Goal: Task Accomplishment & Management: Use online tool/utility

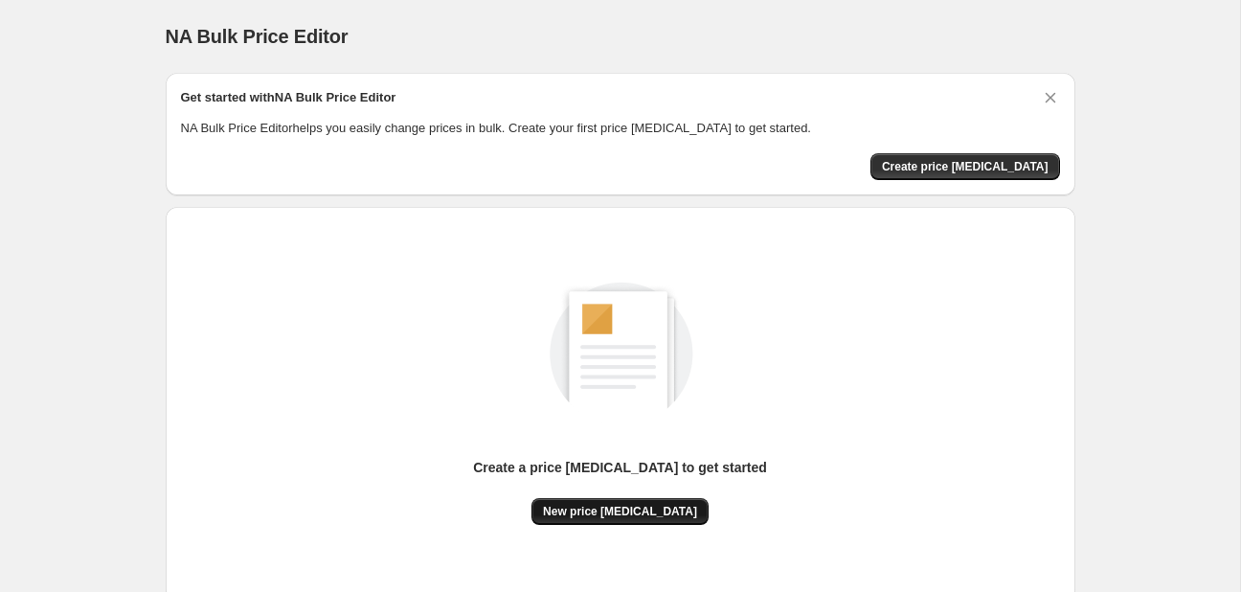
click at [683, 505] on button "New price [MEDICAL_DATA]" at bounding box center [619, 511] width 177 height 27
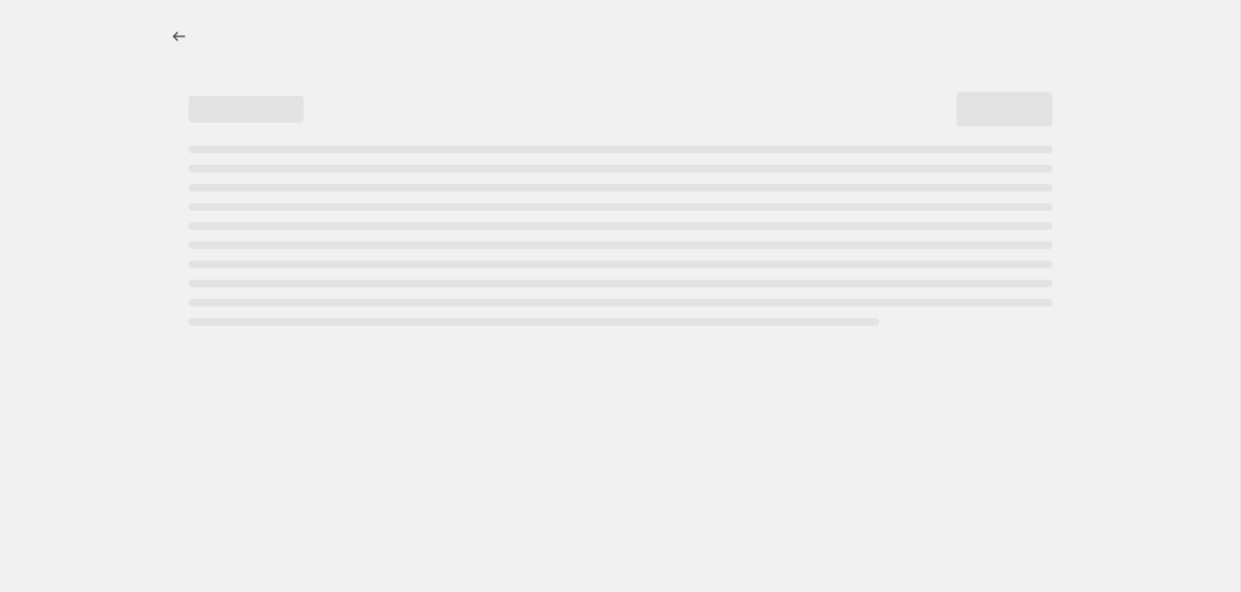
select select "percentage"
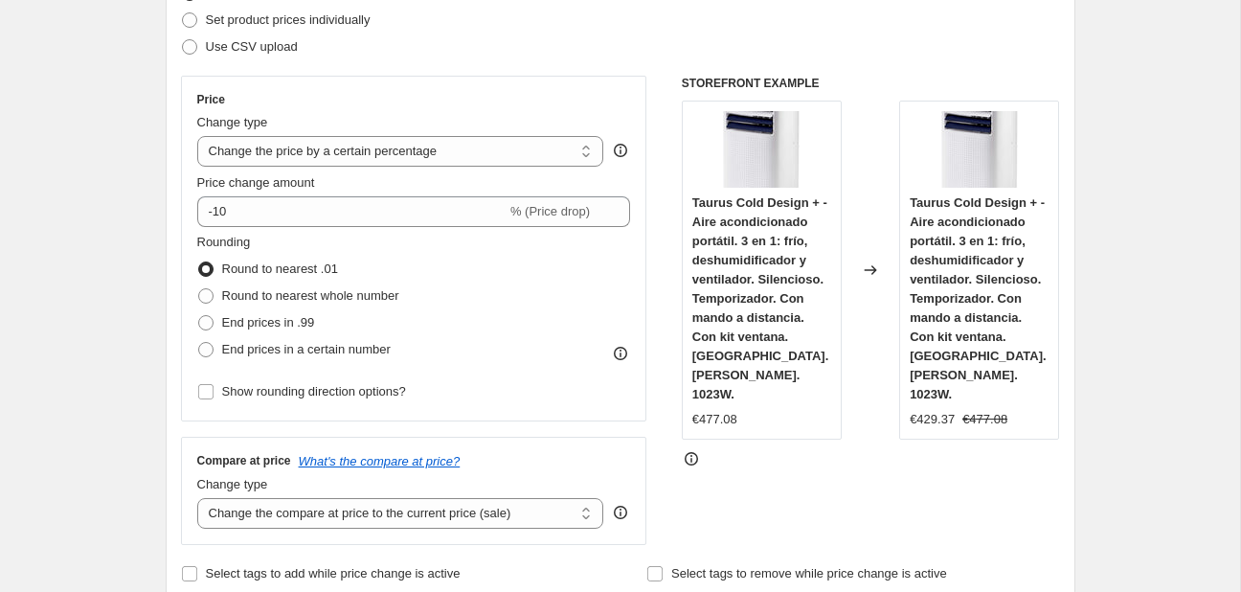
scroll to position [302, 0]
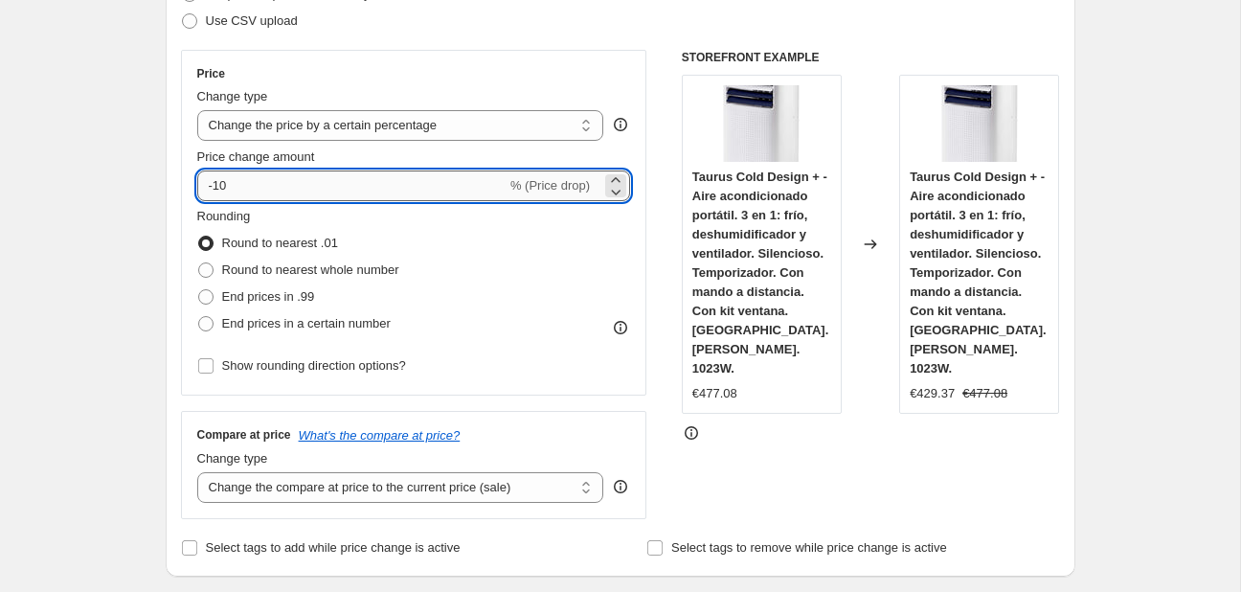
click at [398, 193] on input "-10" at bounding box center [351, 185] width 309 height 31
type input "-1"
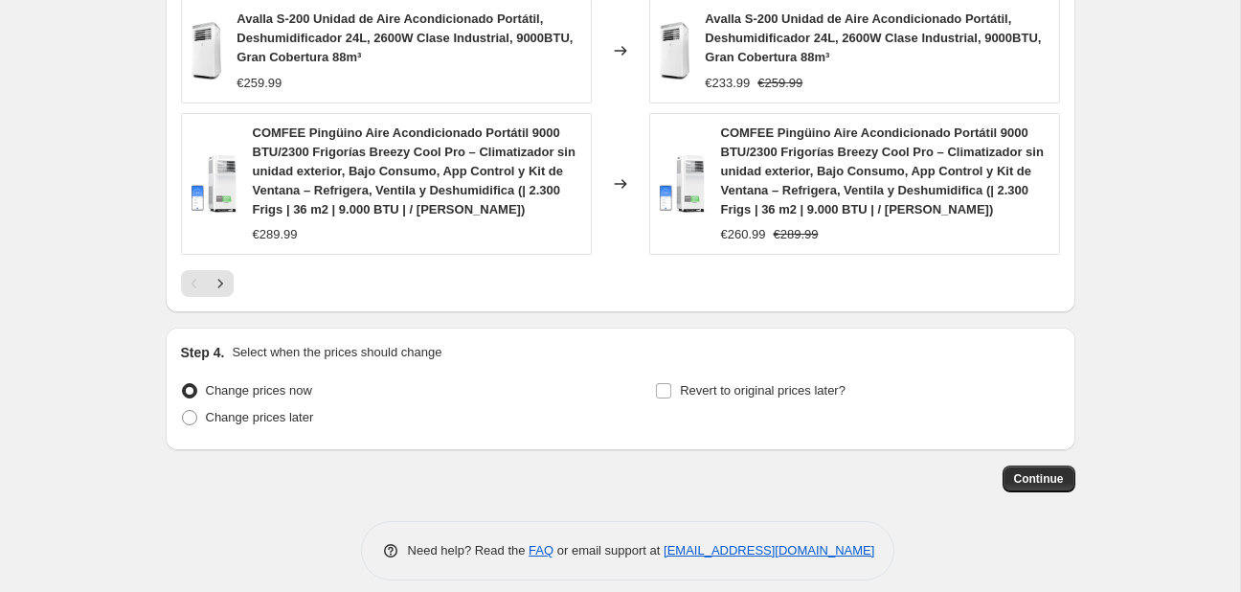
scroll to position [1542, 0]
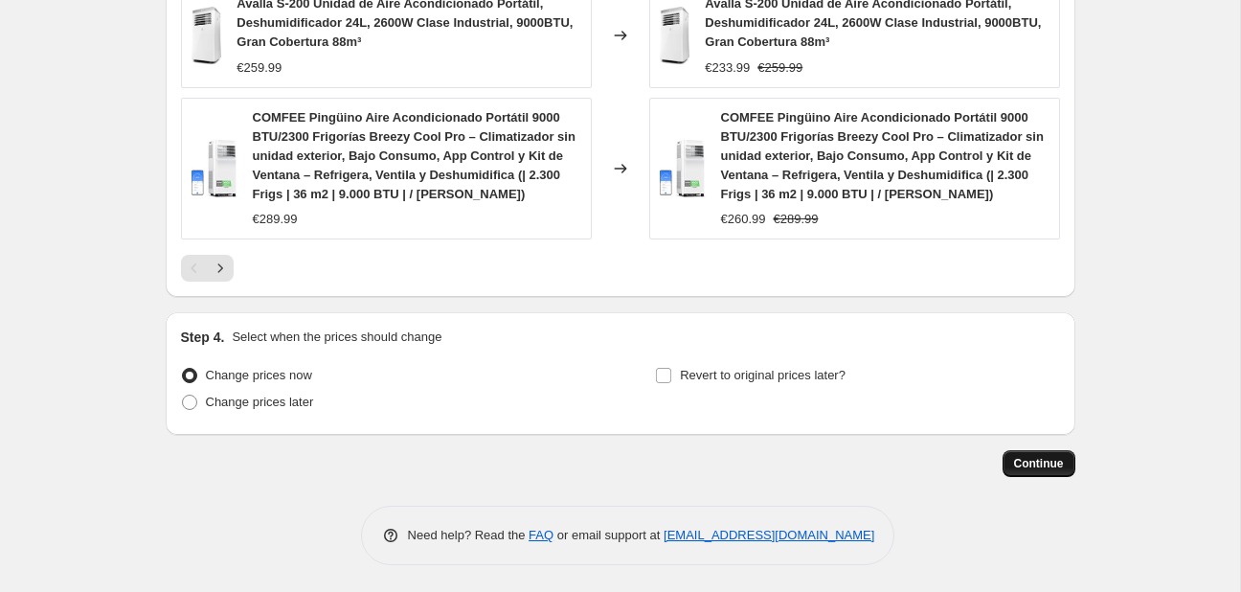
type input "-30"
click at [1027, 473] on button "Continue" at bounding box center [1038, 463] width 73 height 27
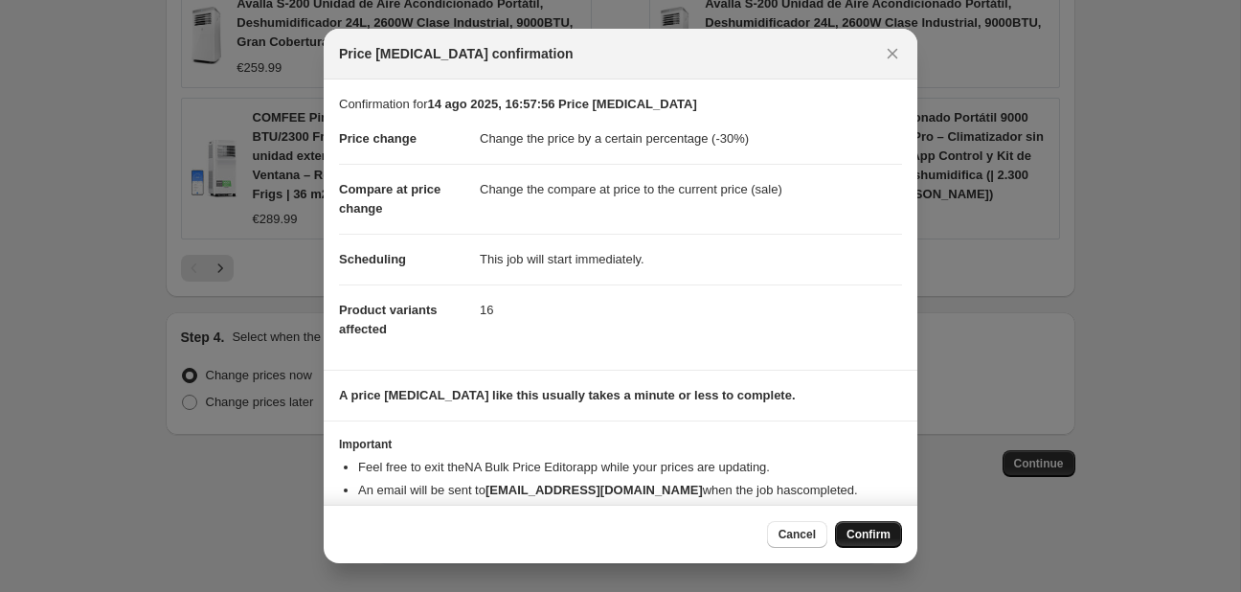
click at [874, 542] on span "Confirm" at bounding box center [868, 533] width 44 height 15
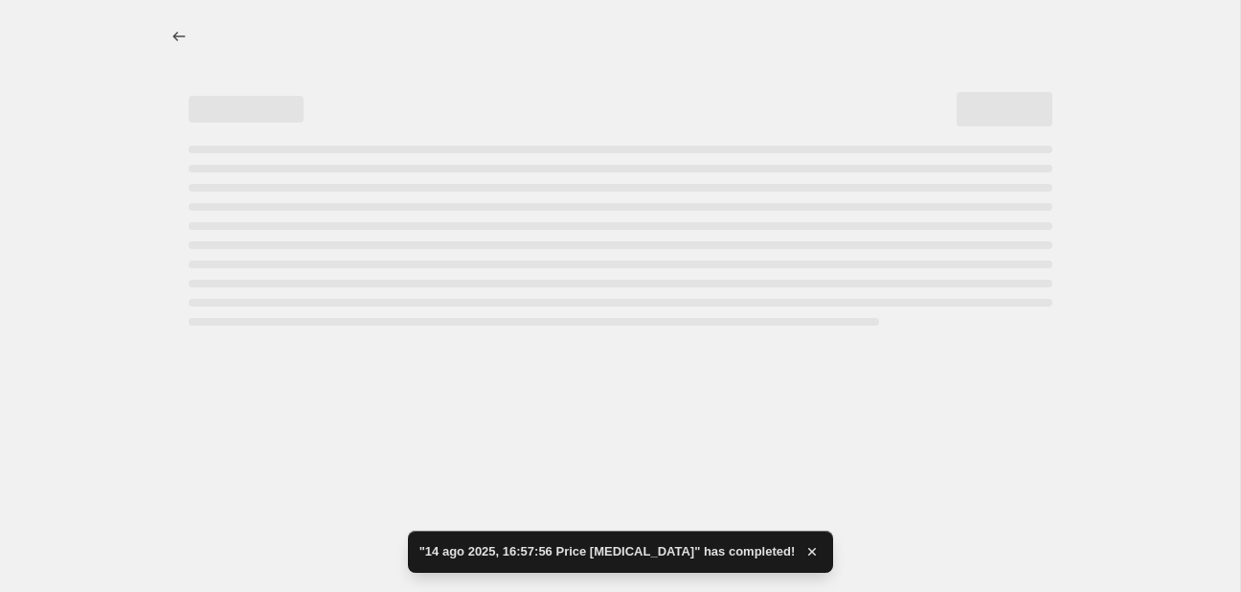
select select "percentage"
